Goal: Information Seeking & Learning: Learn about a topic

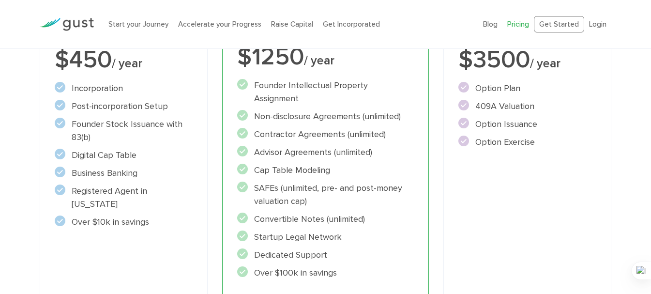
scroll to position [310, 0]
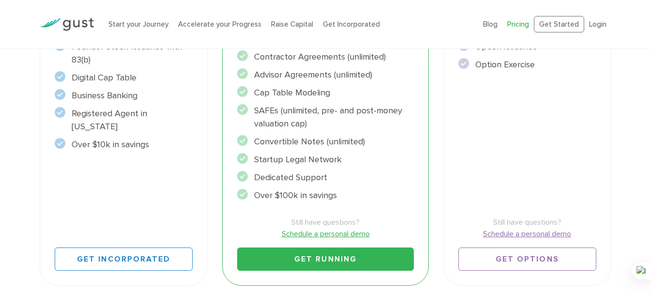
click at [259, 135] on li "Convertible Notes (unlimited)" at bounding box center [325, 141] width 176 height 13
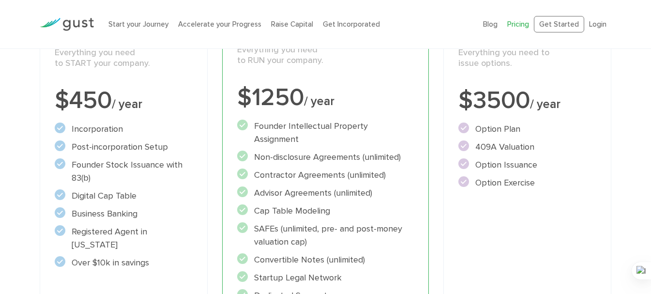
scroll to position [194, 0]
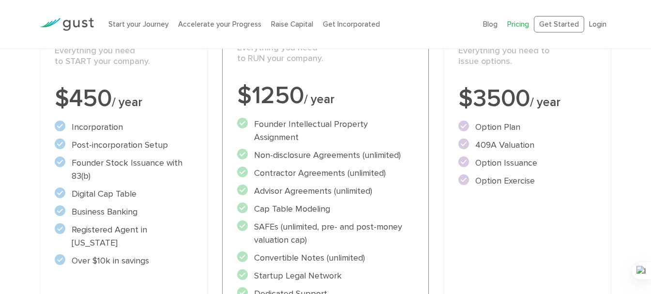
click at [478, 145] on li "409A Valuation" at bounding box center [528, 145] width 138 height 13
click at [0, 123] on div "Choose Your Plan Upgrade anytime Start Incorporate in 2 Minutes Everything you …" at bounding box center [325, 144] width 651 height 530
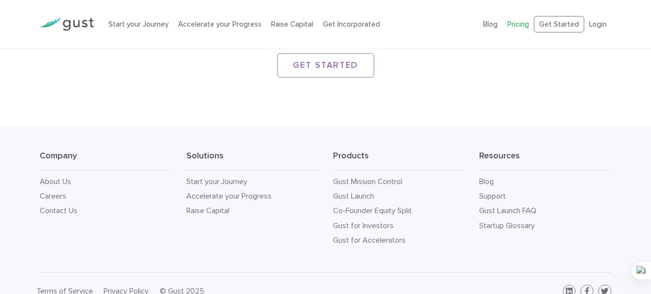
scroll to position [1567, 0]
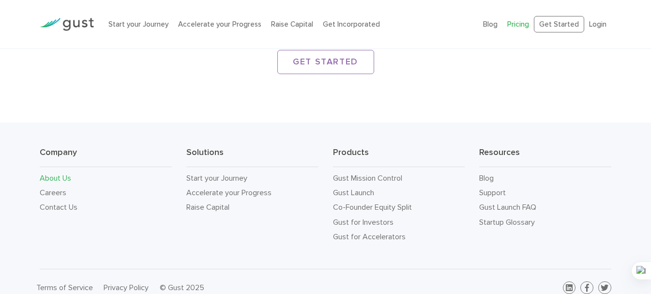
click at [55, 173] on link "About Us" at bounding box center [55, 177] width 31 height 9
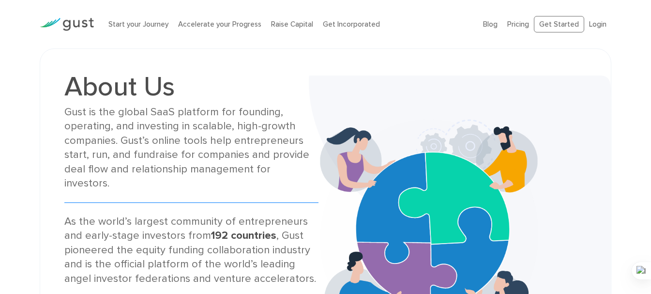
click at [0, 96] on div "About Us Gust is the global SaaS platform for founding, operating, and investin…" at bounding box center [325, 229] width 651 height 362
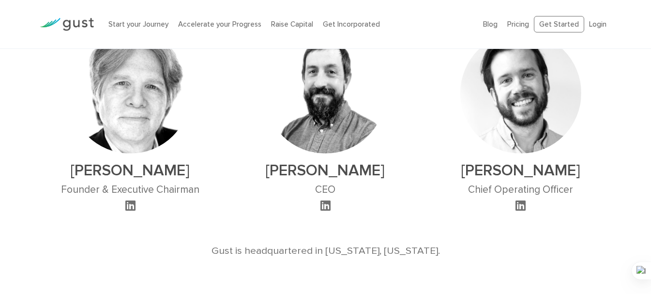
scroll to position [620, 0]
